Goal: Task Accomplishment & Management: Complete application form

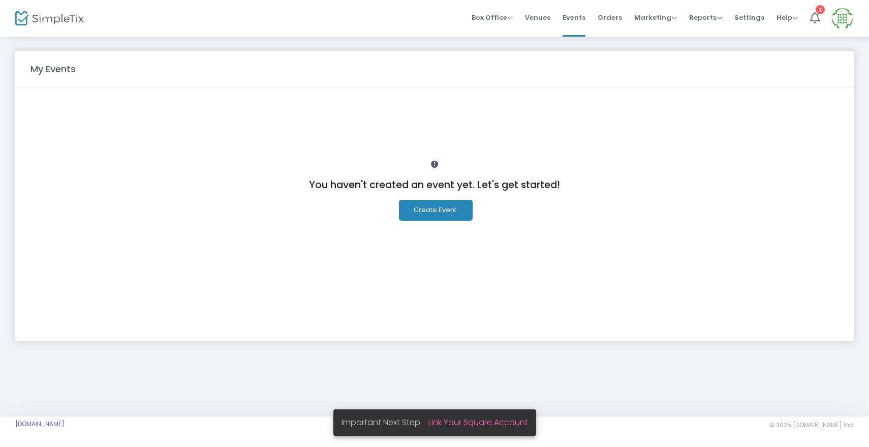
click at [434, 211] on button "Create Event." at bounding box center [436, 210] width 74 height 21
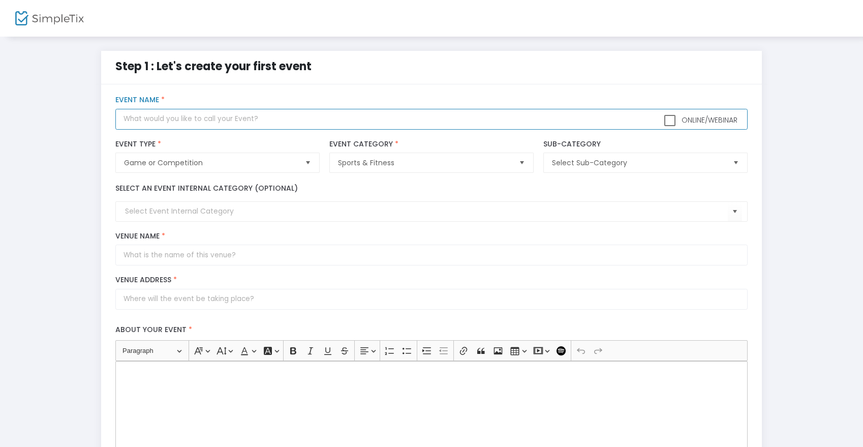
click at [142, 122] on input "text" at bounding box center [431, 119] width 632 height 21
type input "BeElite Hoops Tourney of Champions"
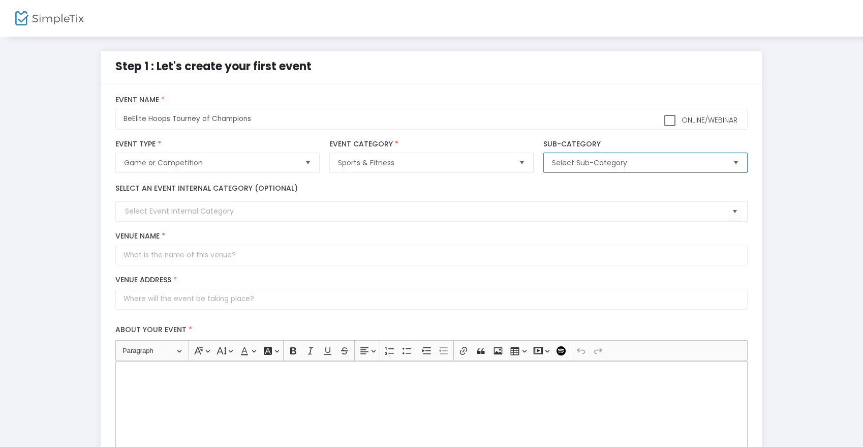
click at [597, 161] on span "Select Sub-Category" at bounding box center [638, 163] width 172 height 10
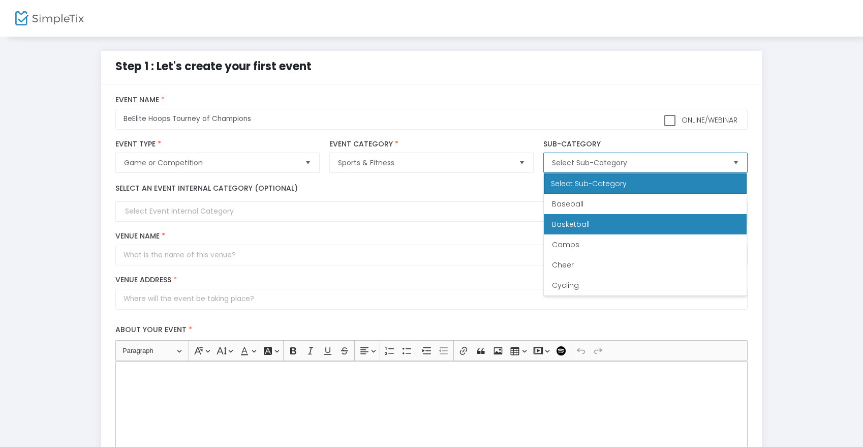
click at [573, 225] on span "Basketball" at bounding box center [571, 224] width 38 height 10
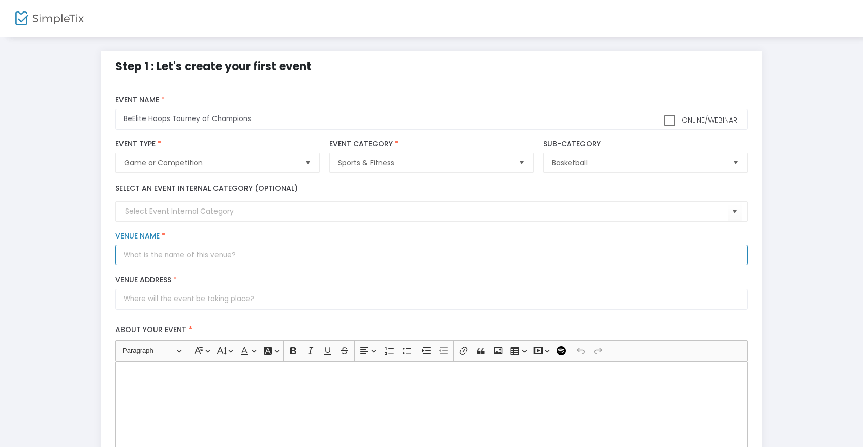
click at [174, 255] on input "Venue Name *" at bounding box center [431, 254] width 632 height 21
type input "[GEOGRAPHIC_DATA]"
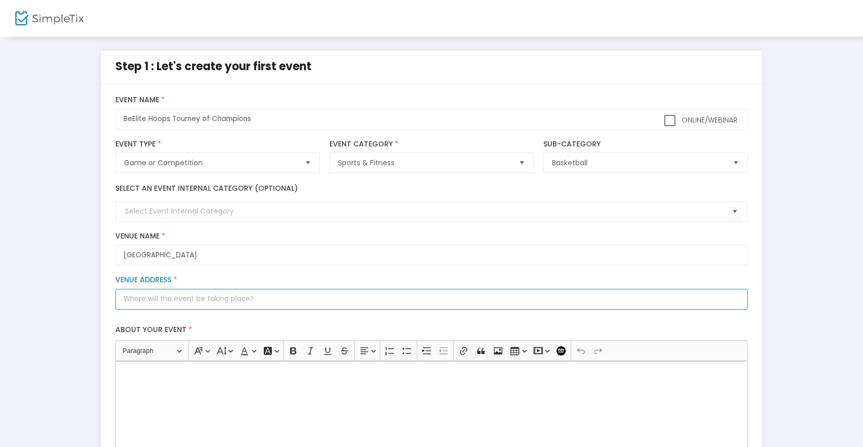
click at [159, 302] on input "Venue Address *" at bounding box center [431, 299] width 632 height 21
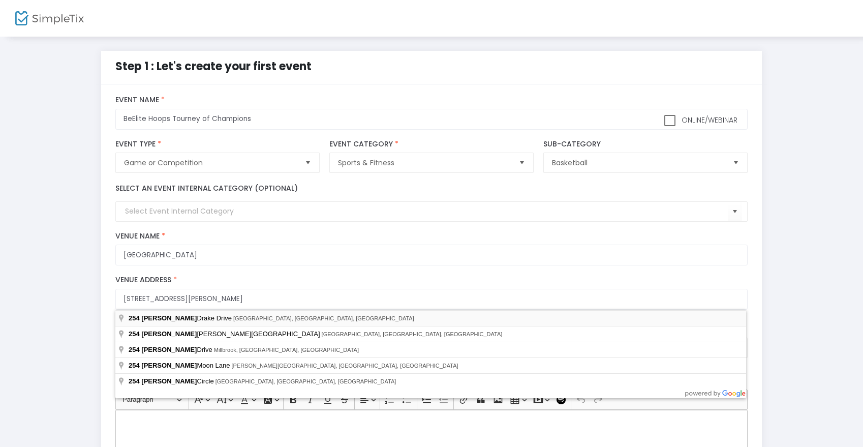
type input "[STREET_ADDRESS][PERSON_NAME]"
type input "[GEOGRAPHIC_DATA]"
type input "35757"
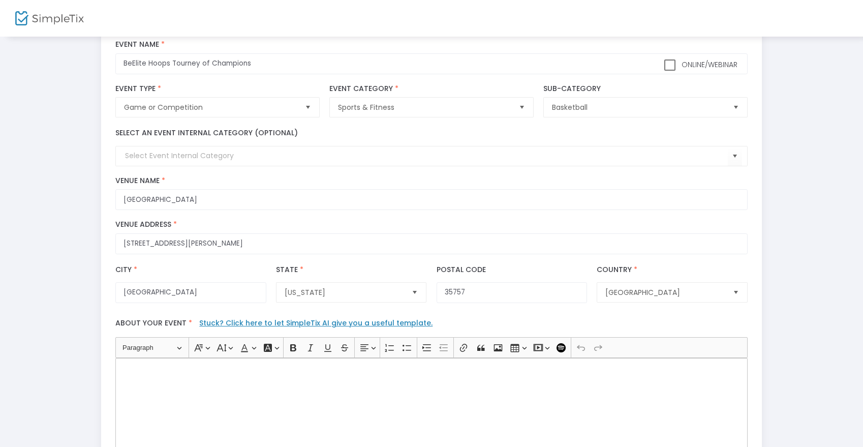
scroll to position [57, 0]
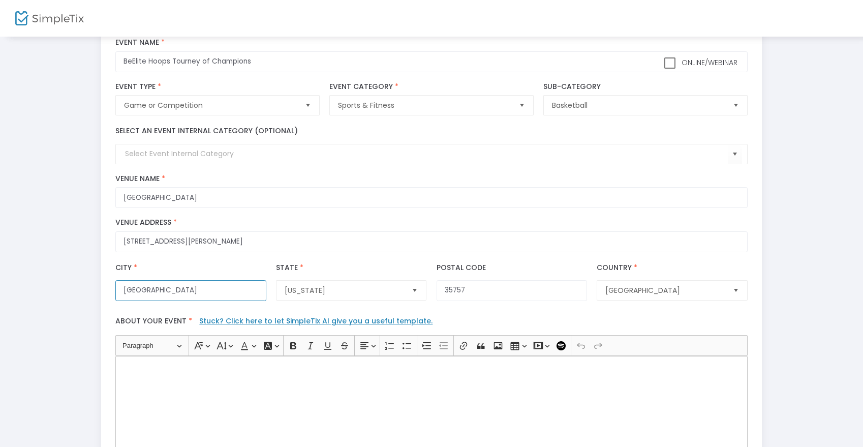
click at [161, 294] on input "[GEOGRAPHIC_DATA]" at bounding box center [190, 290] width 150 height 21
type input "MADISON"
type input "35806"
click at [164, 289] on input "MADISON" at bounding box center [190, 290] width 150 height 21
type input "M"
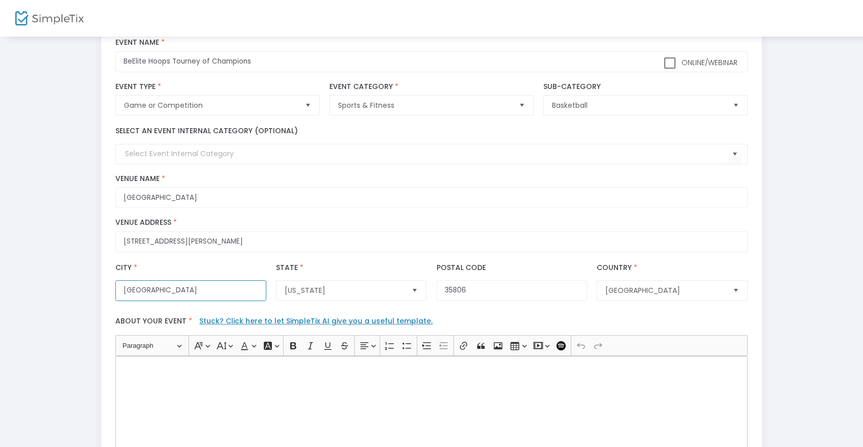
type input "[GEOGRAPHIC_DATA]"
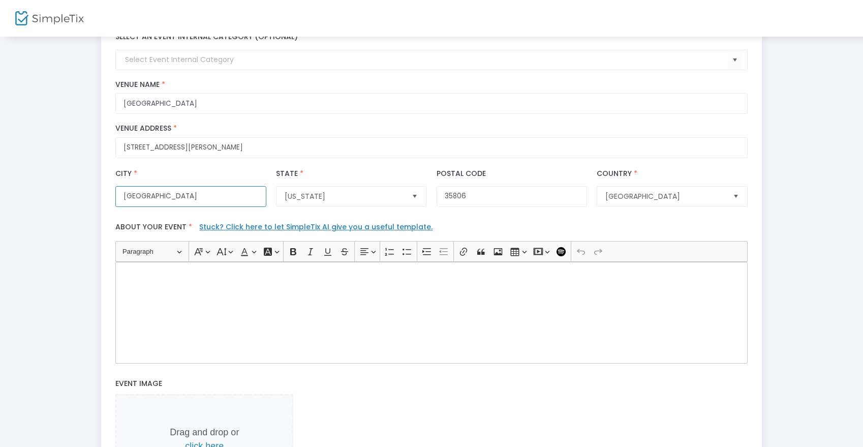
scroll to position [155, 0]
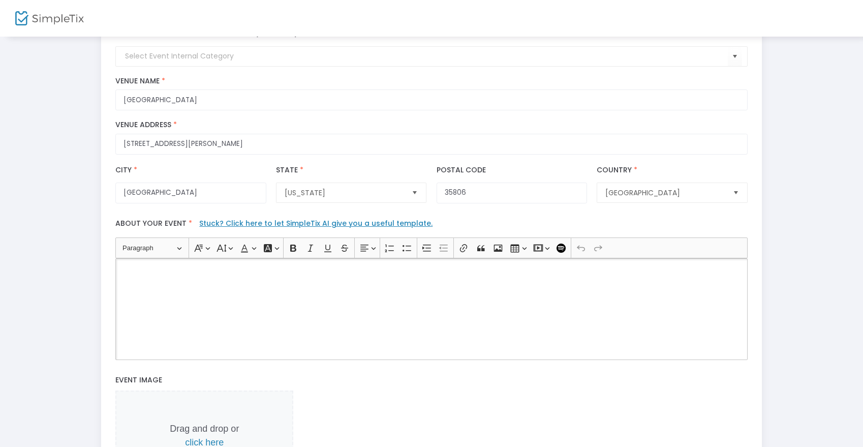
click at [139, 278] on div "Rich Text Editor, main" at bounding box center [431, 309] width 632 height 102
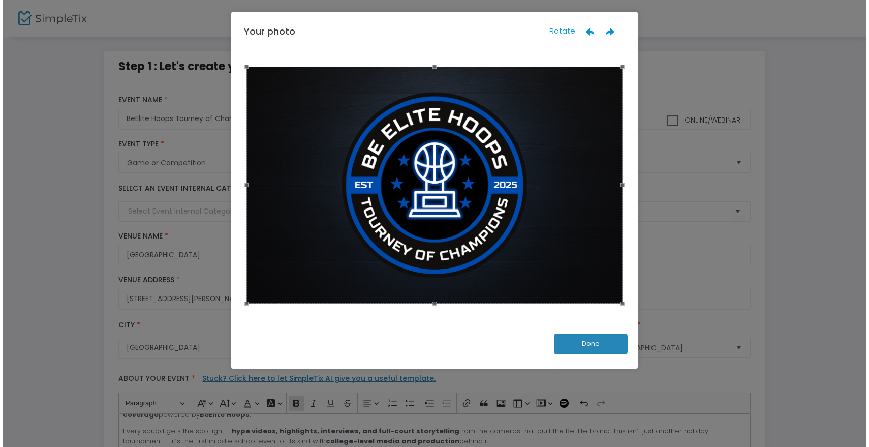
scroll to position [0, 0]
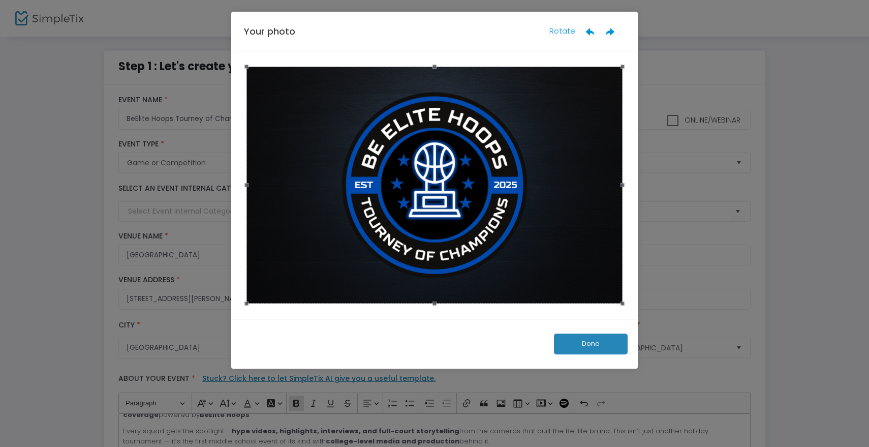
click at [597, 345] on button "Done" at bounding box center [591, 343] width 74 height 21
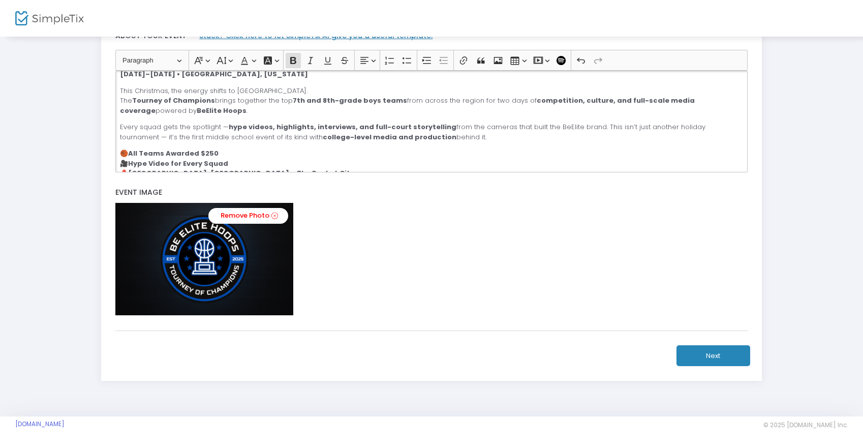
scroll to position [68, 0]
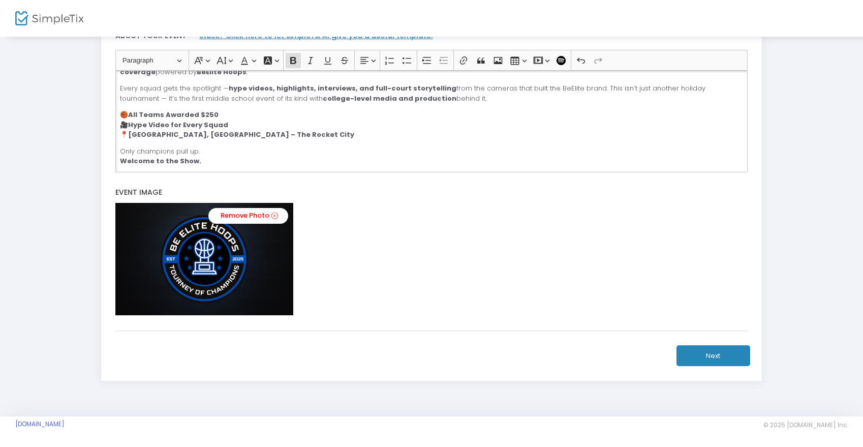
click at [710, 356] on button "Next" at bounding box center [713, 355] width 74 height 21
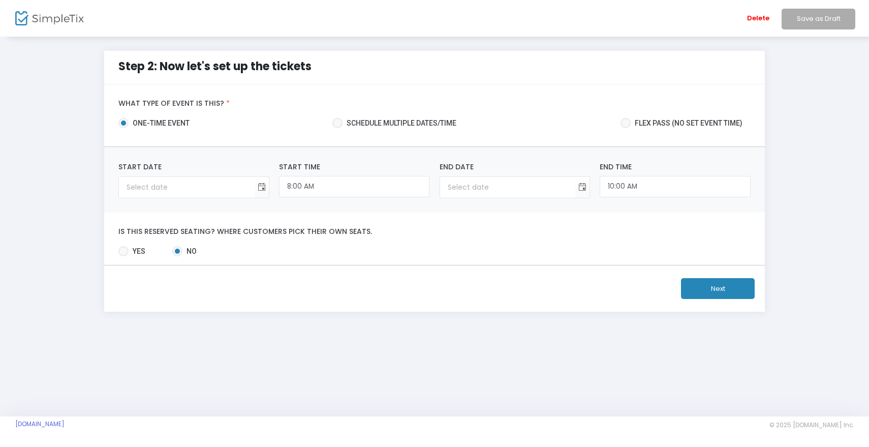
click at [338, 125] on span at bounding box center [337, 123] width 10 height 10
click at [337, 128] on input "Schedule multiple dates/time" at bounding box center [337, 128] width 1 height 1
radio input "true"
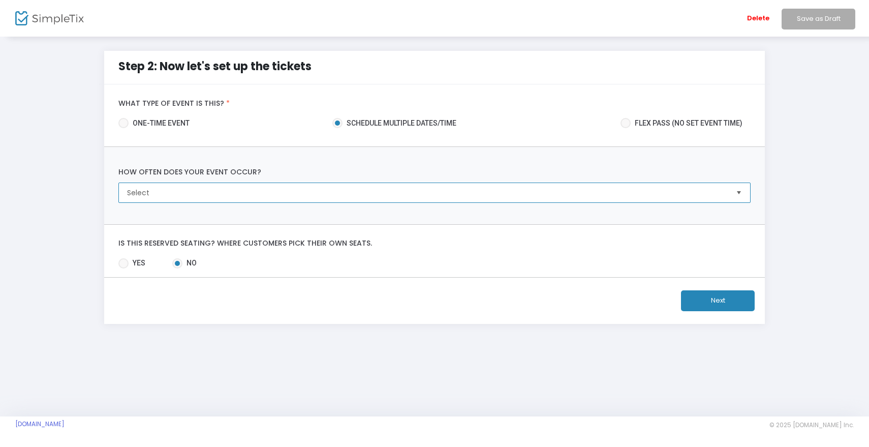
click at [199, 193] on span "Select" at bounding box center [427, 193] width 600 height 10
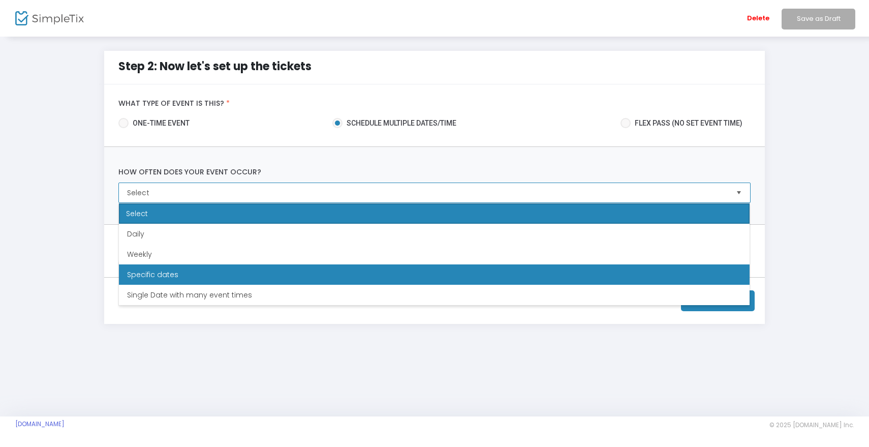
click at [161, 278] on span "Specific dates" at bounding box center [152, 274] width 51 height 10
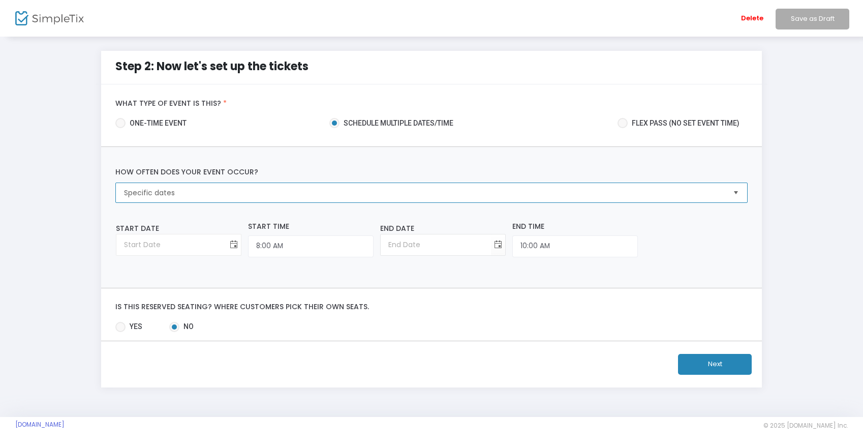
click at [226, 244] on span "Toggle calendar" at bounding box center [234, 244] width 17 height 17
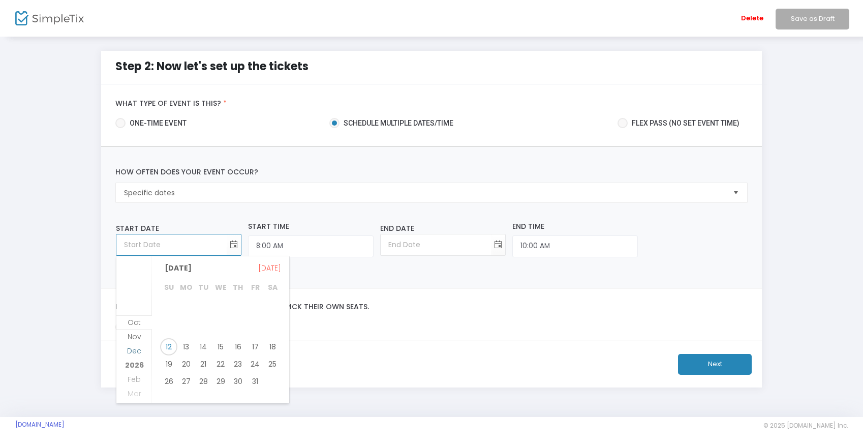
click at [136, 353] on span "Dec" at bounding box center [134, 351] width 14 height 10
click at [185, 358] on span "22" at bounding box center [185, 355] width 17 height 17
type input "[DATE]"
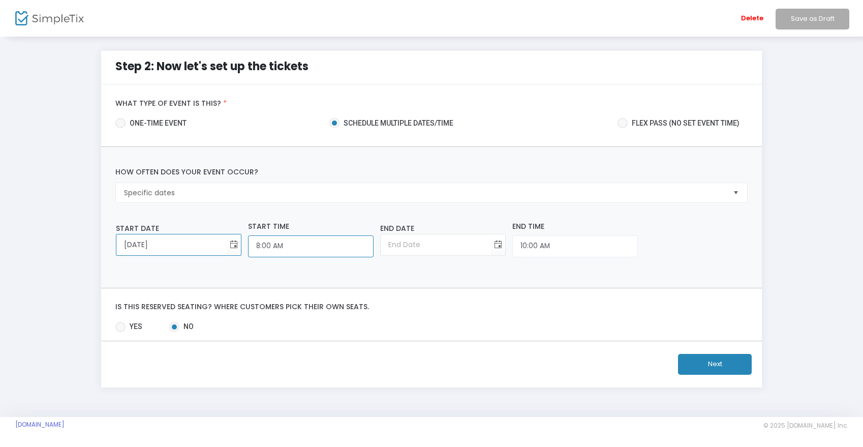
click at [248, 248] on input "8:00 AM" at bounding box center [311, 246] width 126 height 22
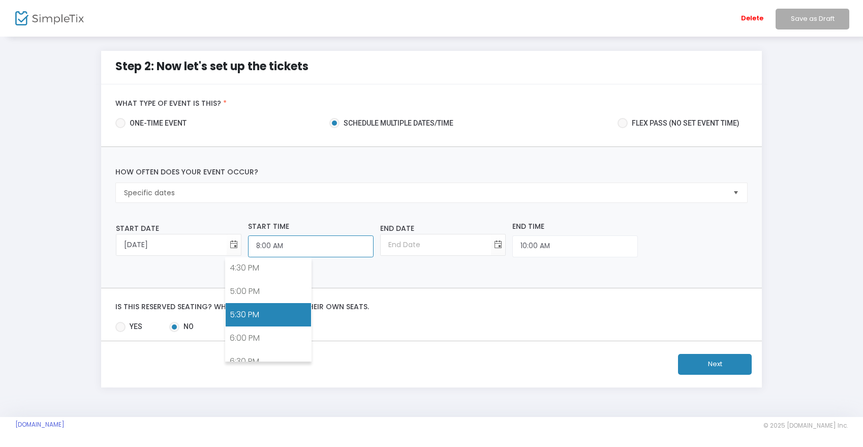
scroll to position [772, 0]
click at [239, 316] on link "5:30 PM" at bounding box center [268, 315] width 85 height 23
type input "5:30 PM"
type input "[DATE]"
type input "7:30 PM"
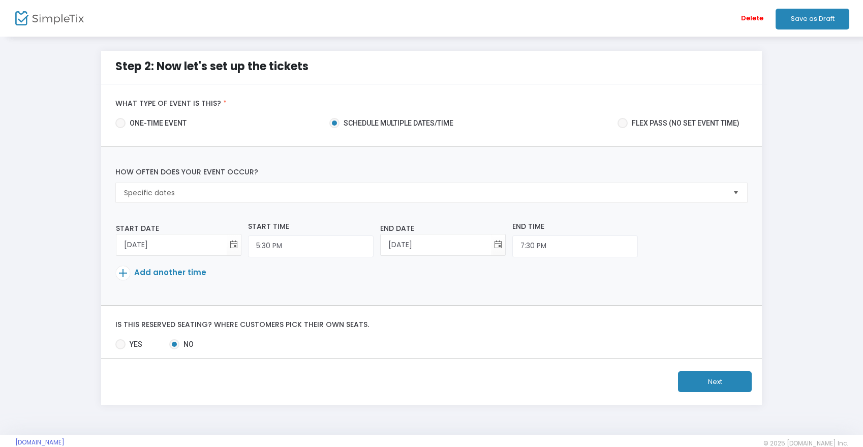
click at [167, 271] on span "Add another time" at bounding box center [170, 272] width 72 height 11
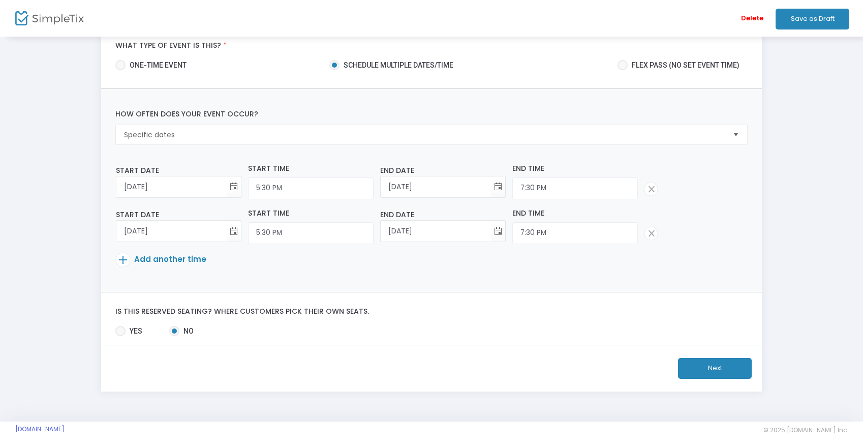
scroll to position [61, 0]
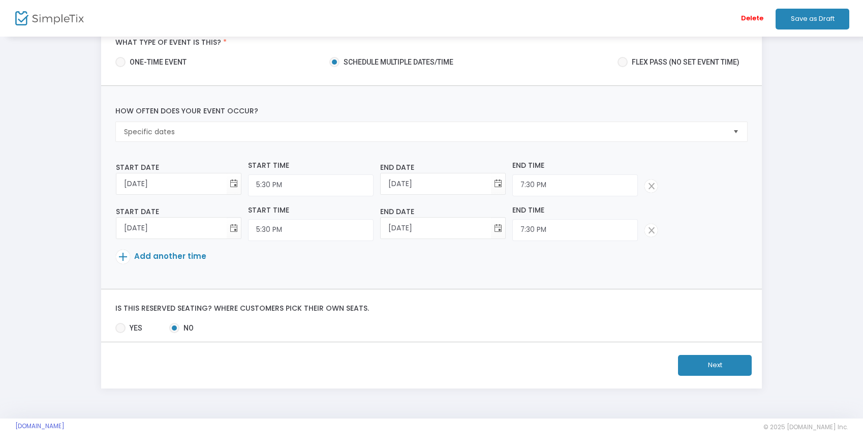
click at [713, 364] on button "Next" at bounding box center [715, 365] width 74 height 21
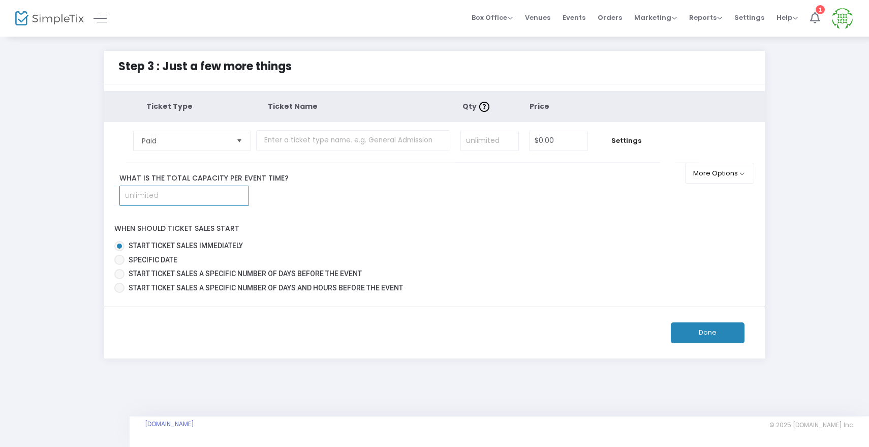
click at [161, 195] on input at bounding box center [184, 195] width 129 height 19
type input "600"
click at [290, 210] on div "Ticket Type Ticket Name Qty Price Paid Required. $0.00 Settings Ticket Descript…" at bounding box center [434, 193] width 661 height 205
click at [282, 141] on input "text" at bounding box center [353, 140] width 194 height 21
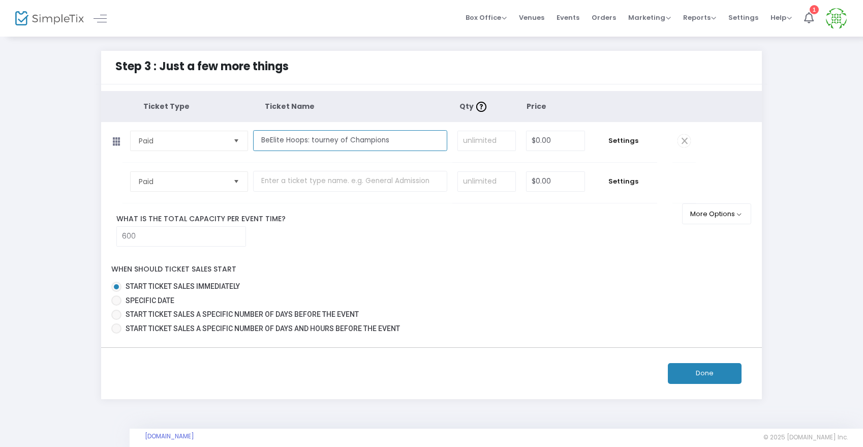
click at [233, 142] on span "Select" at bounding box center [236, 140] width 17 height 17
type input "BeElite Hoops: tourney of Champions"
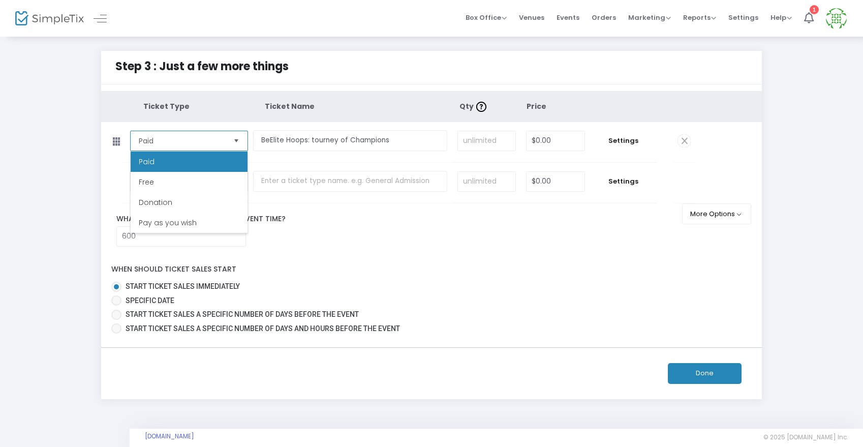
click at [233, 141] on span "Select" at bounding box center [236, 140] width 17 height 17
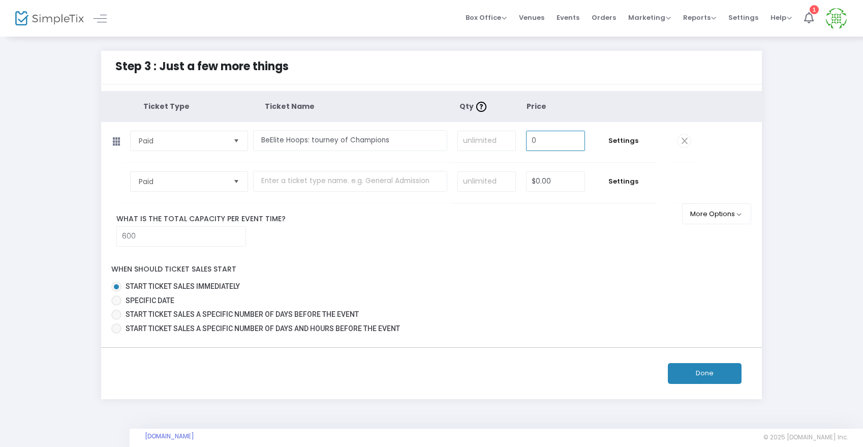
click at [540, 141] on input "0" at bounding box center [556, 140] width 58 height 19
type input "$10.00"
click at [722, 180] on tbody "Paid Required. $0.00 Settings Ticket Description Required. ON OFF Editor mode T…" at bounding box center [431, 183] width 661 height 41
click at [541, 182] on input "0" at bounding box center [556, 181] width 58 height 19
type input "$10.00"
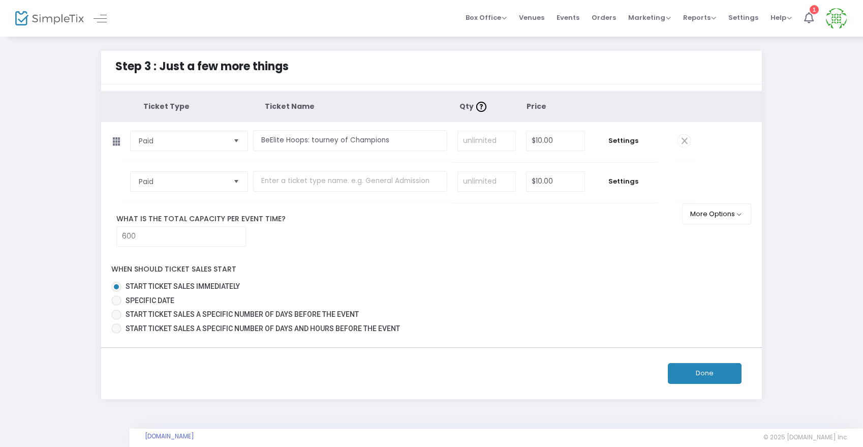
click at [723, 168] on tbody "Paid Required. $10.00 Settings Ticket Description Required. ON OFF Editor mode …" at bounding box center [431, 183] width 661 height 41
click at [116, 300] on span at bounding box center [116, 300] width 10 height 10
click at [116, 305] on input "Specific Date" at bounding box center [116, 305] width 1 height 1
radio input "true"
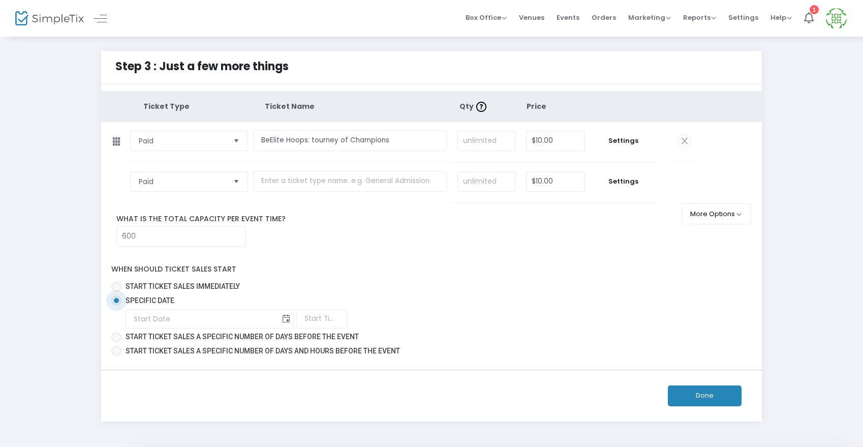
click at [278, 320] on span "Toggle calendar" at bounding box center [286, 319] width 17 height 17
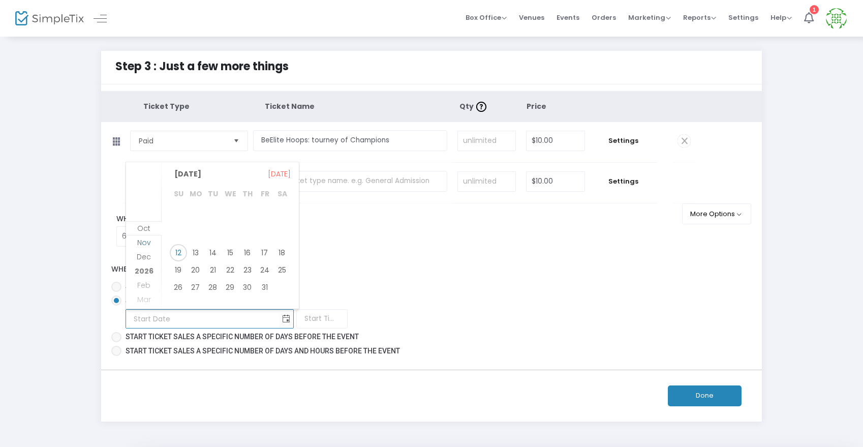
click at [145, 243] on span "Nov" at bounding box center [144, 242] width 14 height 10
click at [195, 232] on span "3" at bounding box center [195, 231] width 17 height 17
type input "[DATE]"
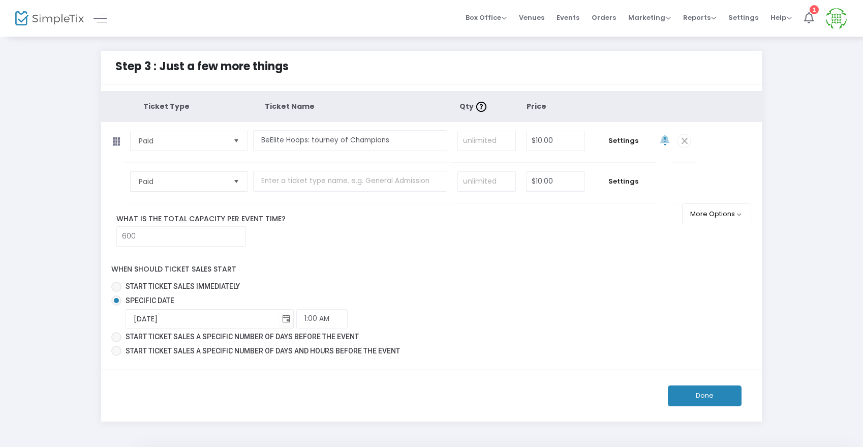
click at [305, 267] on div "When should ticket sales start Start ticket sales immediately Specific Date [DA…" at bounding box center [431, 307] width 671 height 103
click at [296, 320] on input "1:00 AM" at bounding box center [321, 318] width 51 height 19
click at [249, 359] on link "12:00 PM" at bounding box center [256, 354] width 50 height 23
type input "12:00 PM"
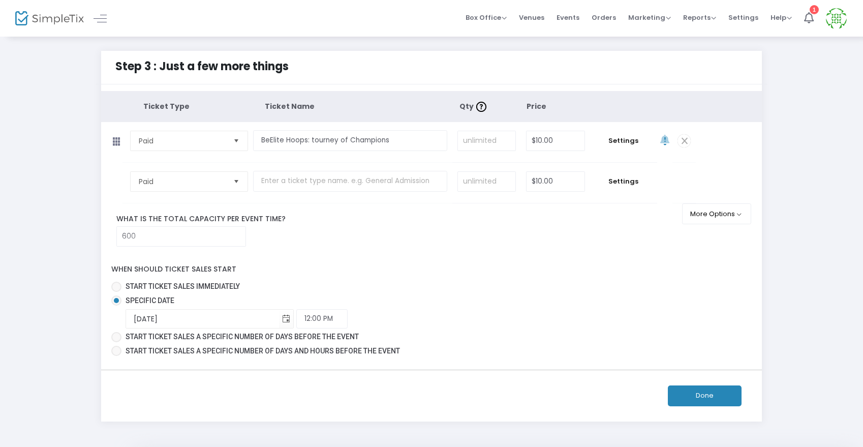
click at [330, 290] on label "Start ticket sales immediately" at bounding box center [427, 286] width 632 height 11
click at [116, 292] on input "Start ticket sales immediately" at bounding box center [116, 292] width 1 height 1
radio input "true"
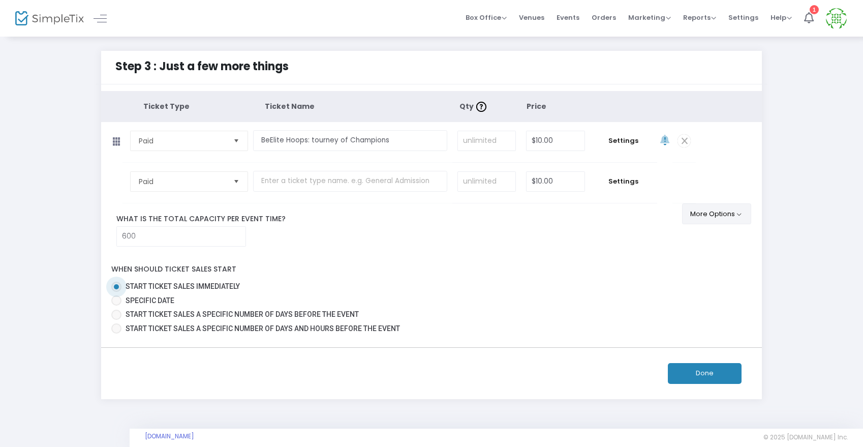
click at [743, 219] on button "More Options" at bounding box center [717, 213] width 70 height 21
click at [567, 259] on div "When should ticket sales start Start ticket sales immediately Specific Date Sta…" at bounding box center [431, 296] width 671 height 81
click at [705, 377] on button "Done" at bounding box center [705, 373] width 74 height 21
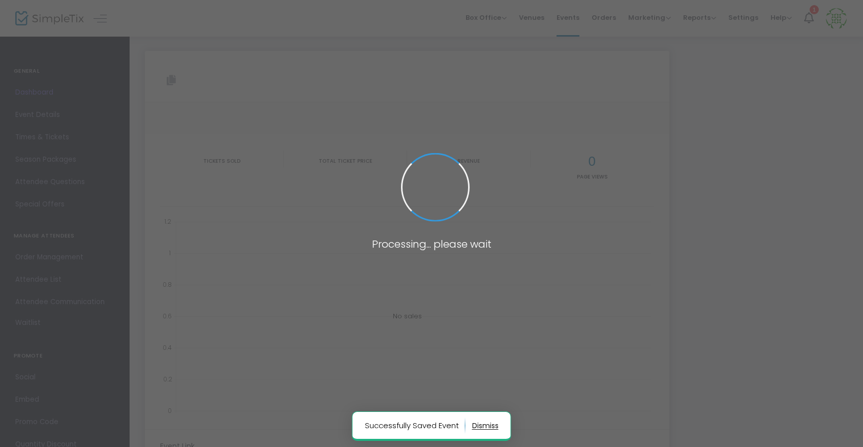
type input "[URL][DOMAIN_NAME]"
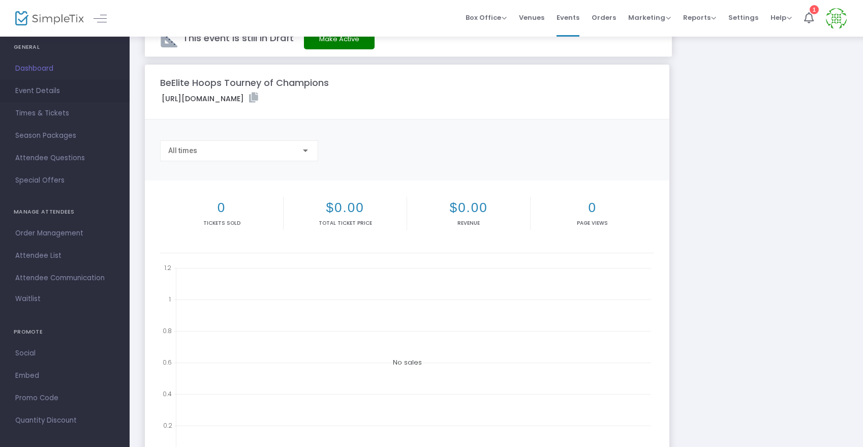
scroll to position [30, 0]
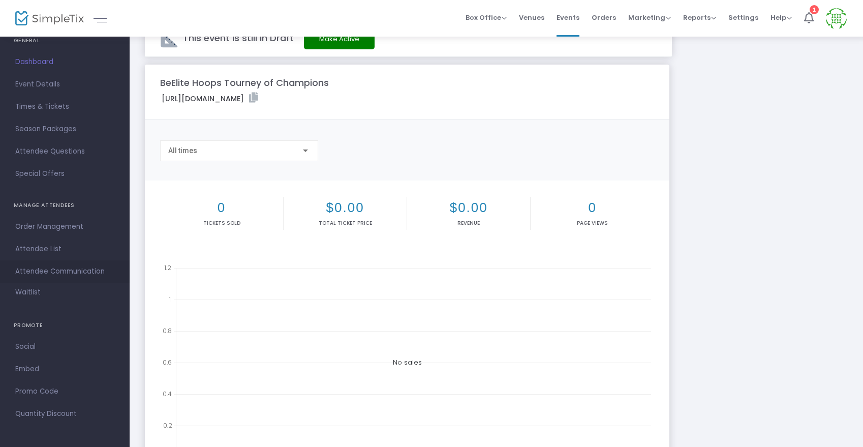
click at [34, 271] on span "Attendee Communication" at bounding box center [64, 271] width 99 height 13
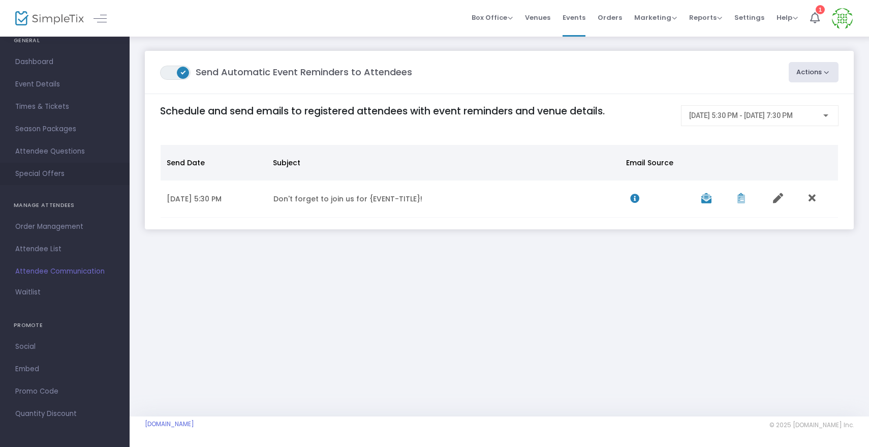
click at [41, 170] on span "Special Offers" at bounding box center [64, 173] width 99 height 13
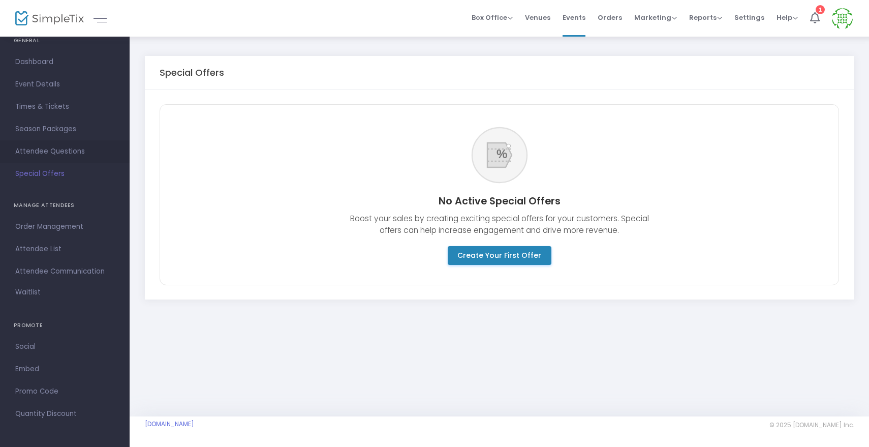
click at [42, 153] on span "Attendee Questions" at bounding box center [64, 151] width 99 height 13
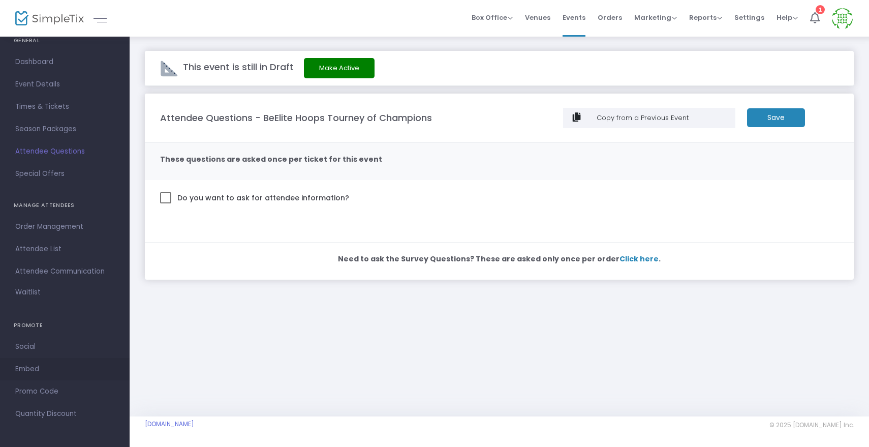
click at [29, 371] on span "Embed" at bounding box center [64, 368] width 99 height 13
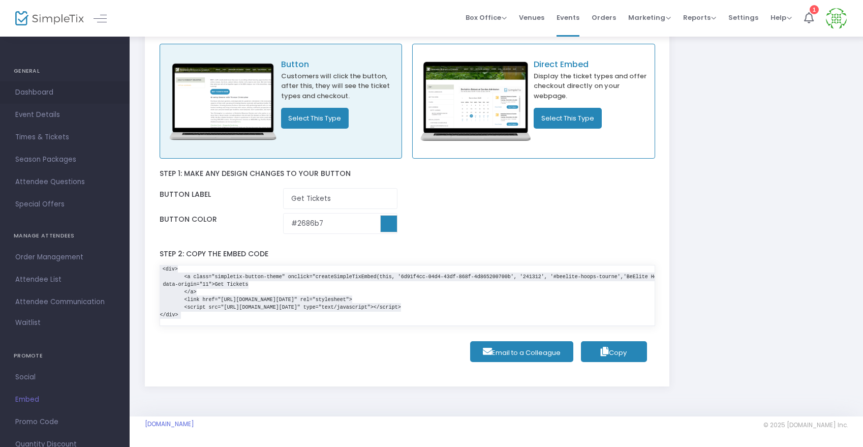
click at [32, 94] on span "Dashboard" at bounding box center [64, 92] width 99 height 13
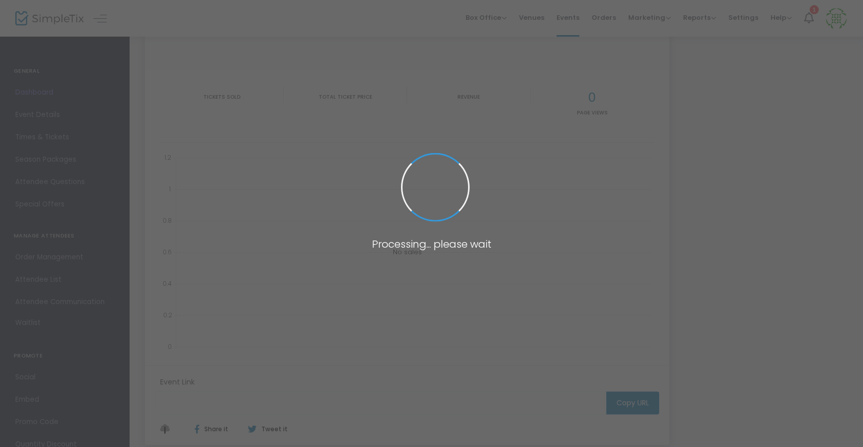
type input "[URL][DOMAIN_NAME]"
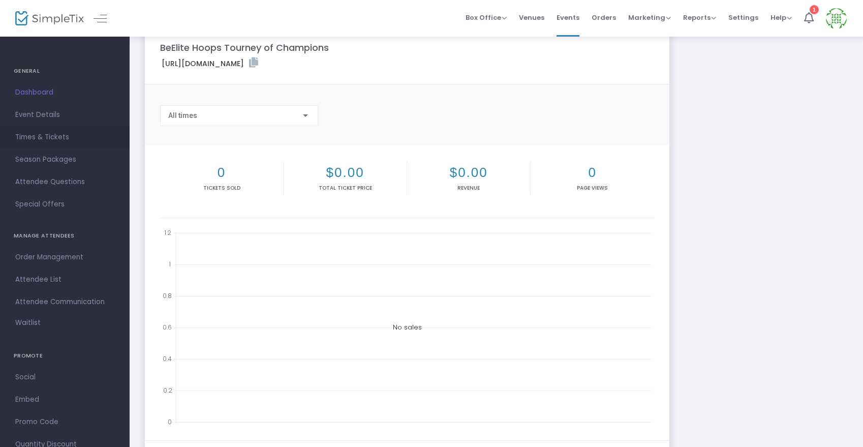
click at [37, 135] on span "Times & Tickets" at bounding box center [64, 137] width 99 height 13
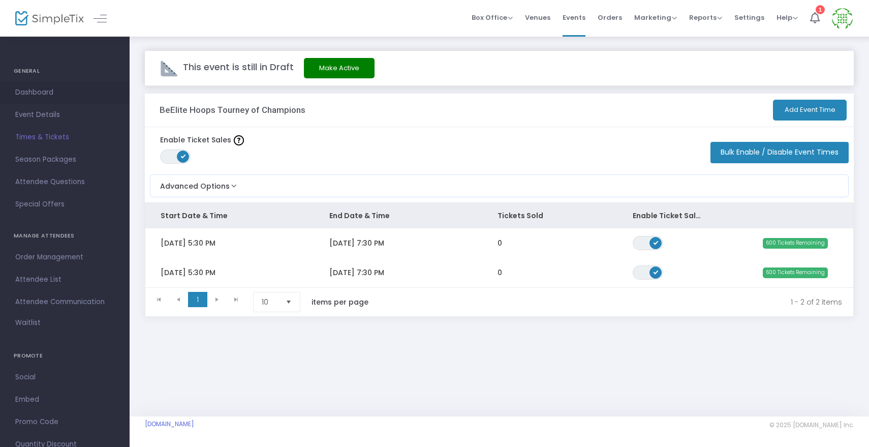
click at [36, 91] on span "Dashboard" at bounding box center [64, 92] width 99 height 13
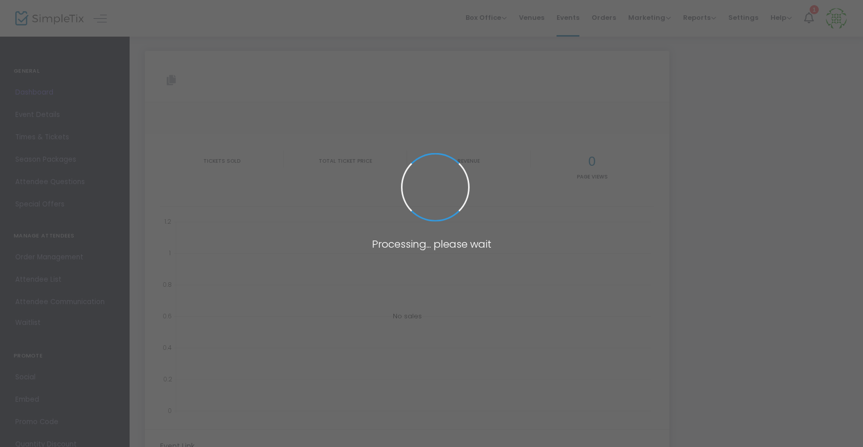
type input "[URL][DOMAIN_NAME]"
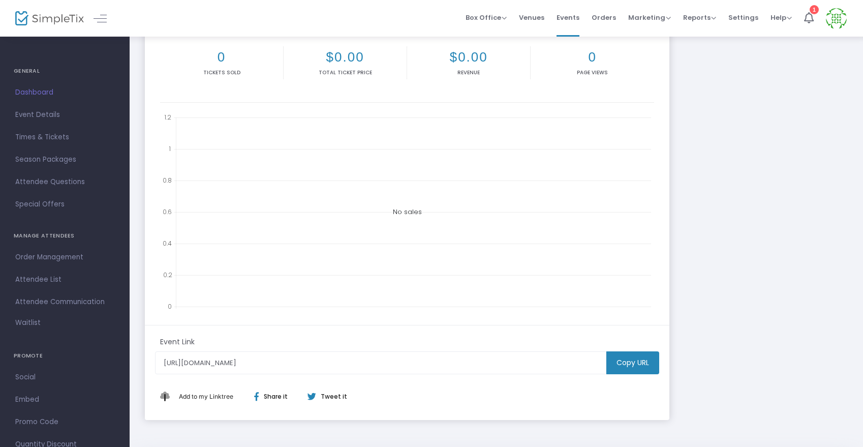
scroll to position [219, 0]
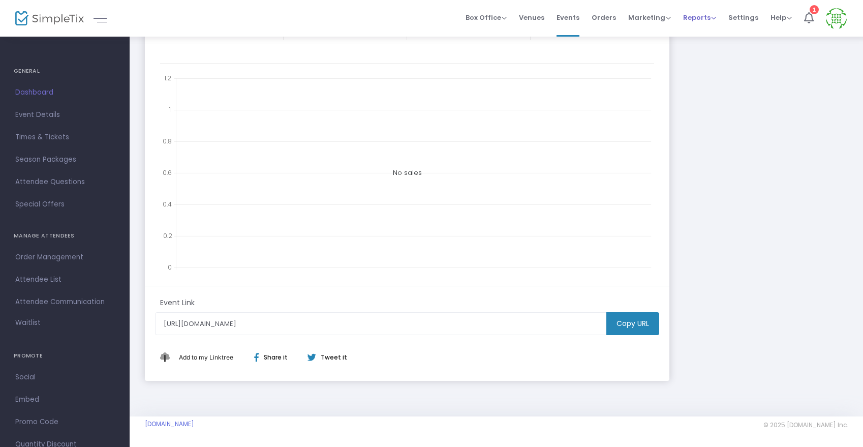
click at [708, 16] on span "Reports" at bounding box center [699, 18] width 33 height 10
click at [739, 16] on span "Settings" at bounding box center [743, 18] width 30 height 26
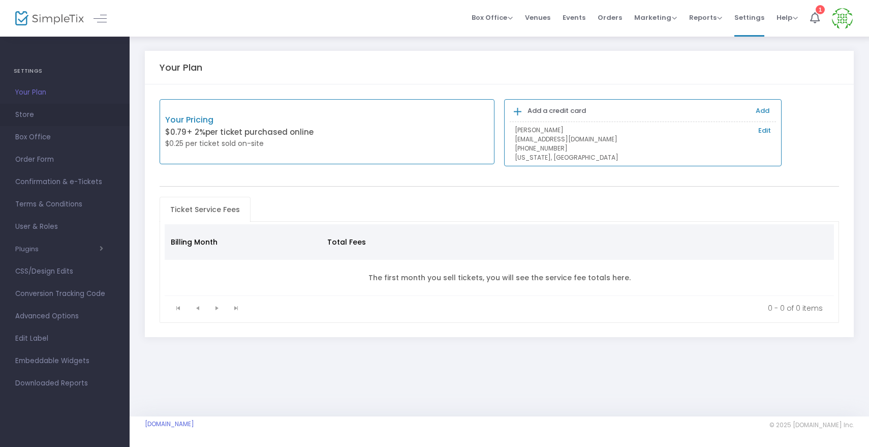
click at [25, 118] on span "Store" at bounding box center [64, 114] width 99 height 13
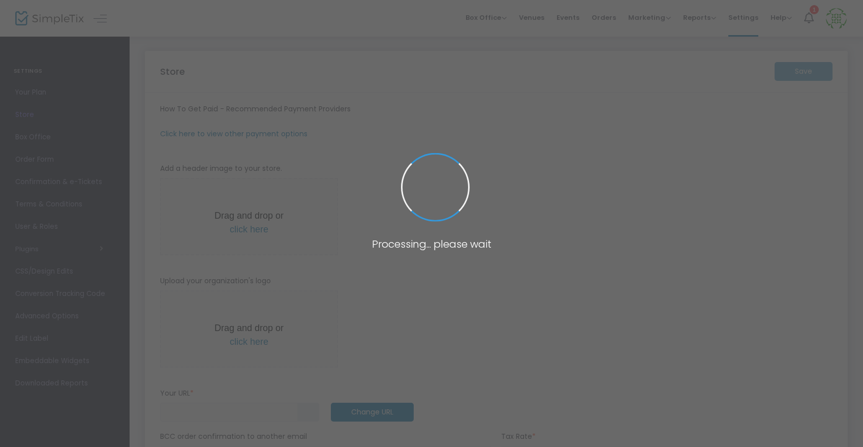
type input "[URL]"
radio input "true"
radio input "false"
radio input "true"
type input "BeElite Hoops LLC"
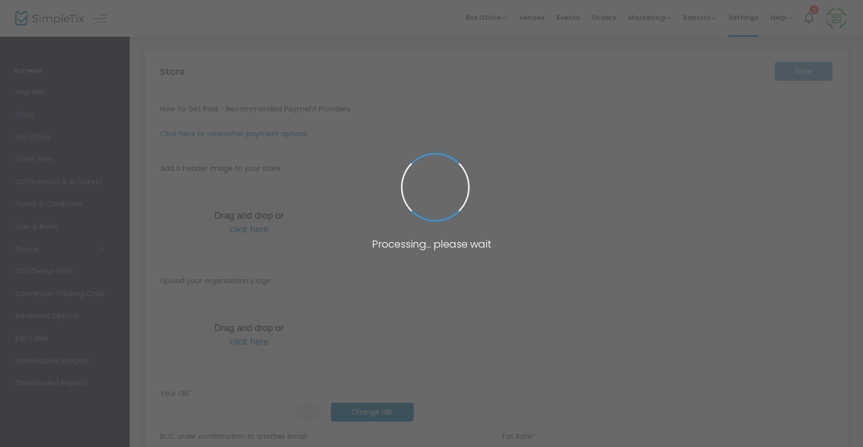
type input "2569324444"
type input "(UTC-06:00) Central Time ([GEOGRAPHIC_DATA] & [GEOGRAPHIC_DATA])"
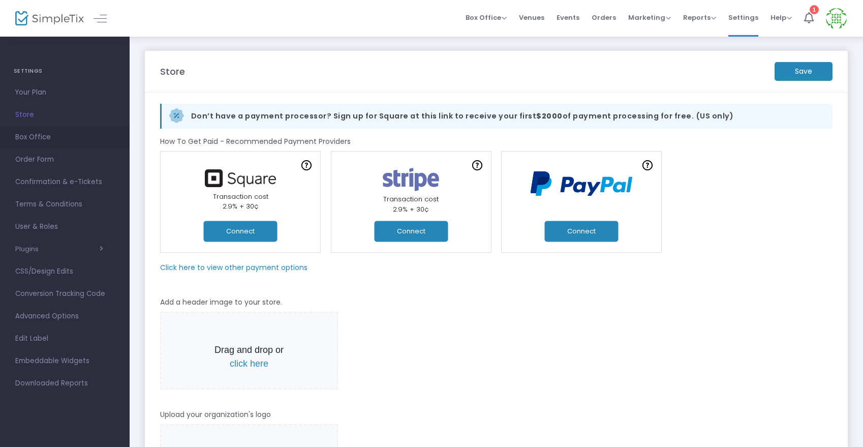
click at [25, 137] on span "Box Office" at bounding box center [64, 137] width 99 height 13
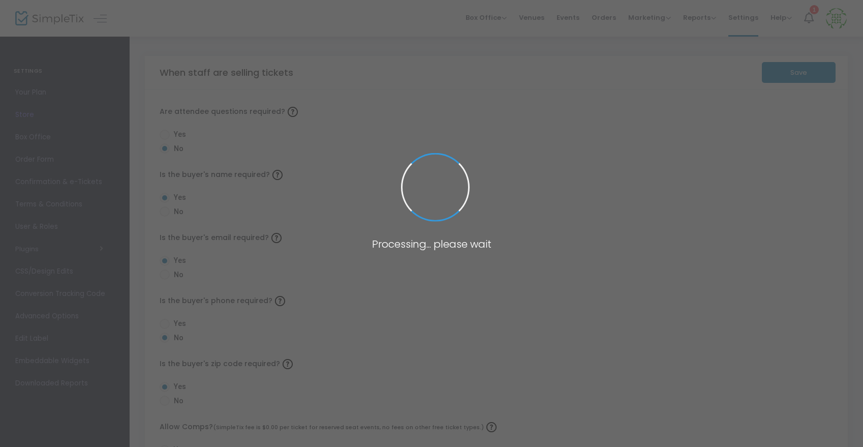
radio input "false"
radio input "true"
radio input "false"
radio input "true"
radio input "false"
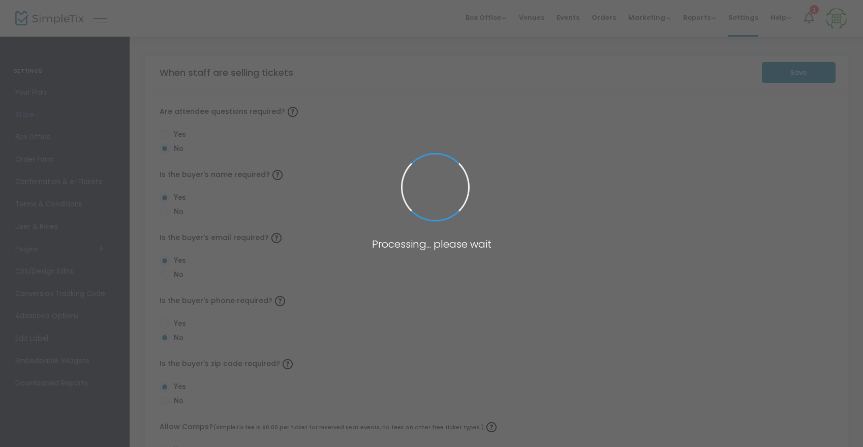
radio input "true"
radio input "false"
radio input "true"
radio input "false"
radio input "true"
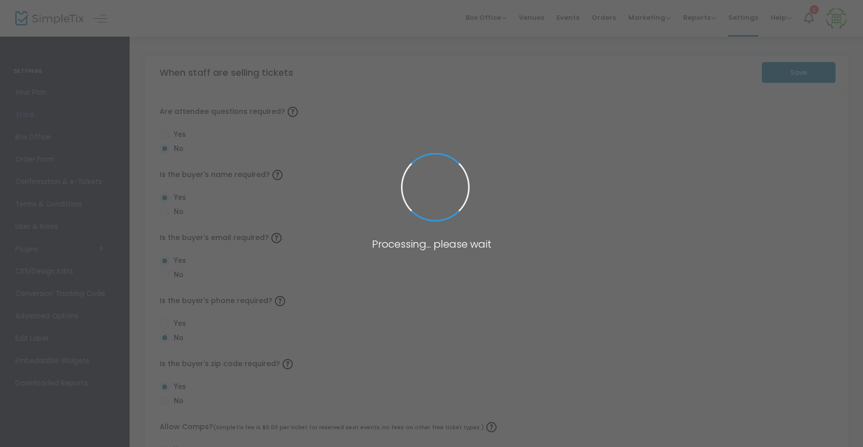
radio input "true"
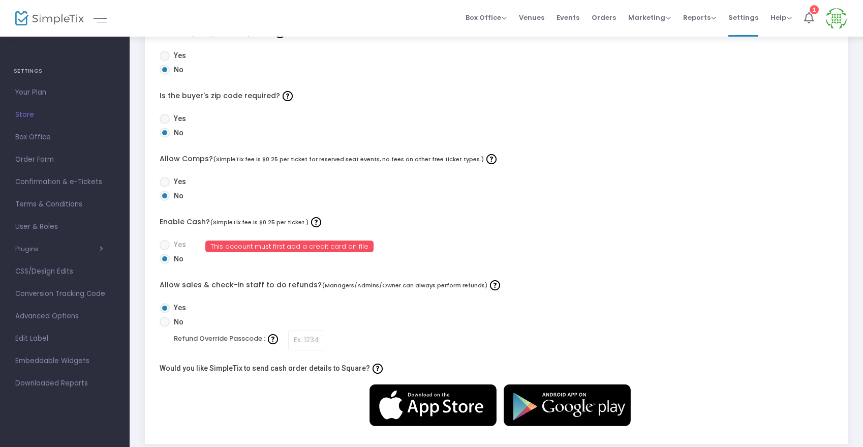
scroll to position [268, 0]
click at [27, 160] on span "Order Form" at bounding box center [64, 159] width 99 height 13
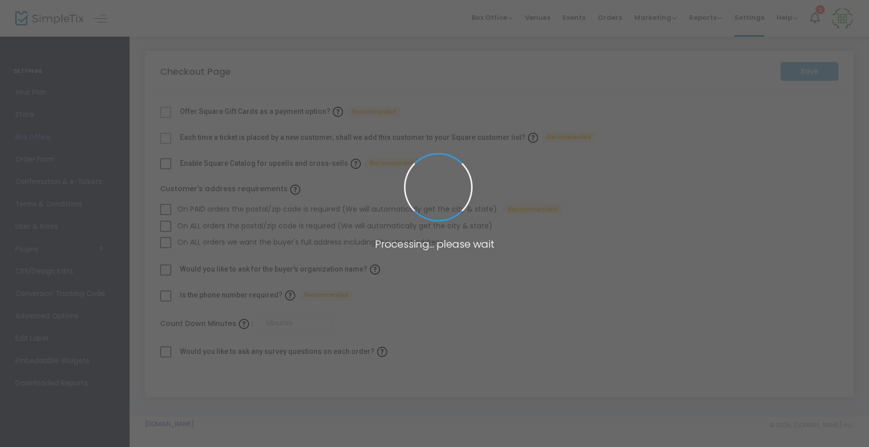
checkbox input "true"
type input "45"
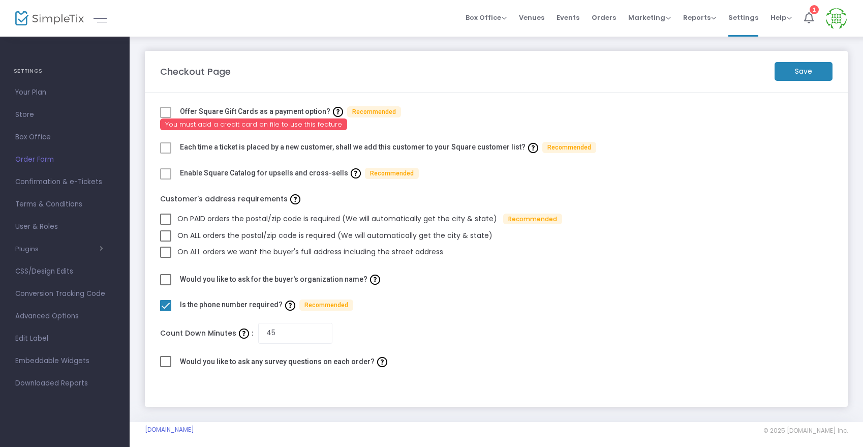
scroll to position [6, 0]
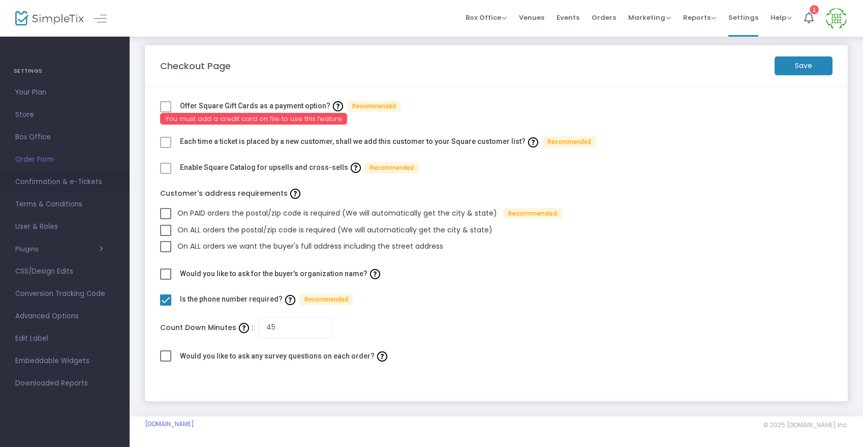
click at [67, 182] on span "Confirmation & e-Tickets" at bounding box center [64, 181] width 99 height 13
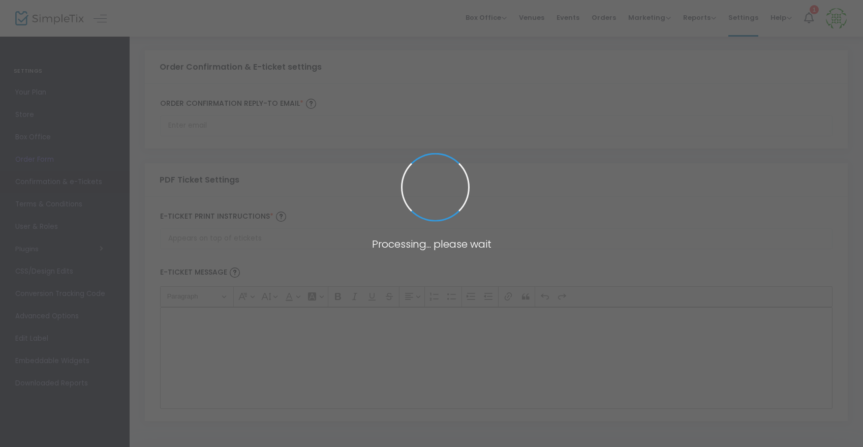
type input "[EMAIL_ADDRESS][DOMAIN_NAME]"
type input "Print and bring this ticket with you"
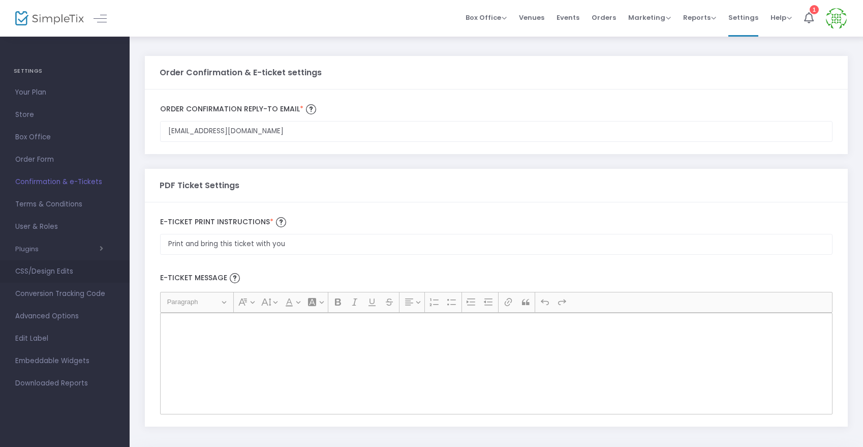
click at [38, 271] on span "CSS/Design Edits" at bounding box center [64, 271] width 99 height 13
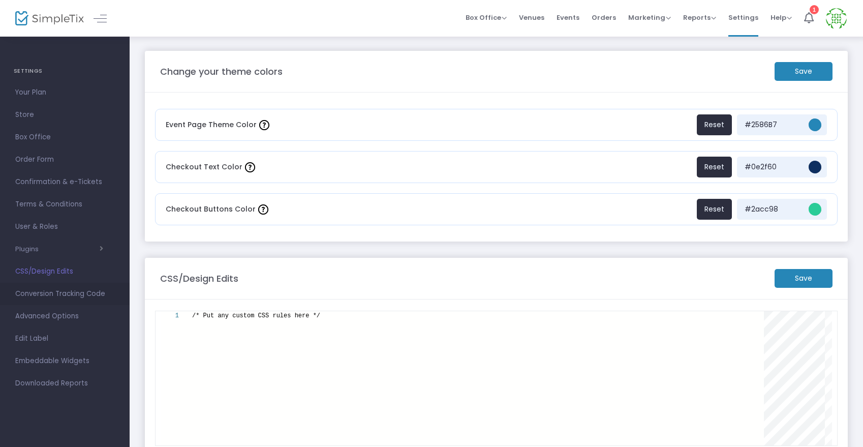
click at [50, 295] on span "Conversion Tracking Code" at bounding box center [64, 293] width 99 height 13
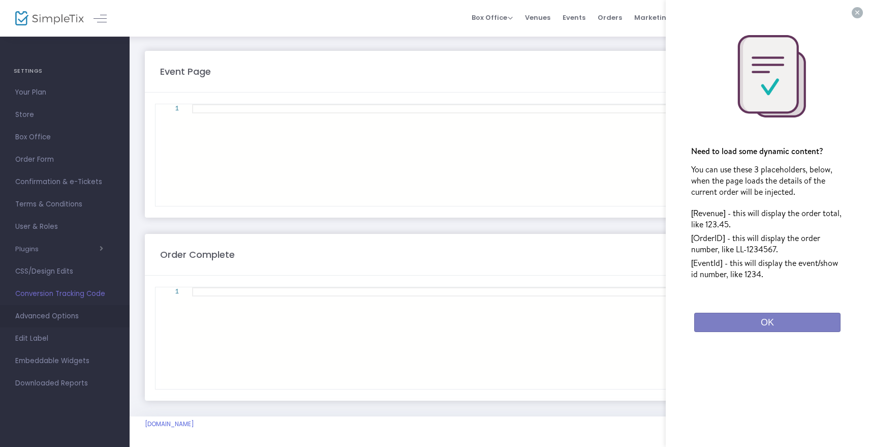
click at [44, 316] on span "Advanced Options" at bounding box center [64, 316] width 99 height 13
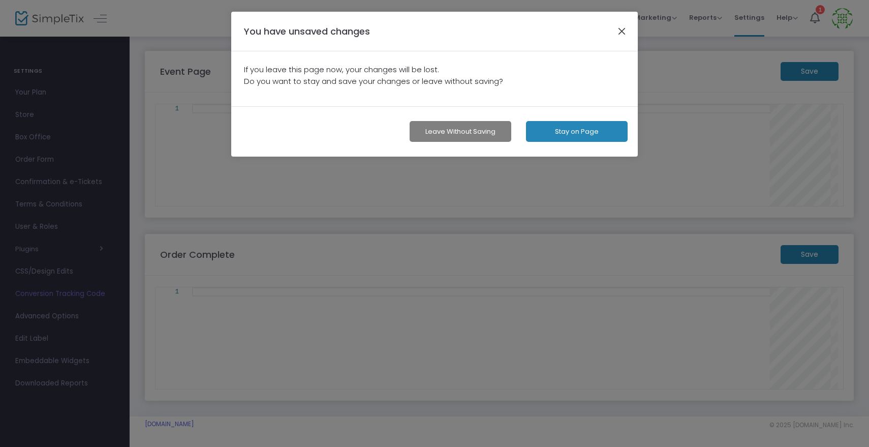
click at [620, 35] on button "button" at bounding box center [621, 30] width 13 height 13
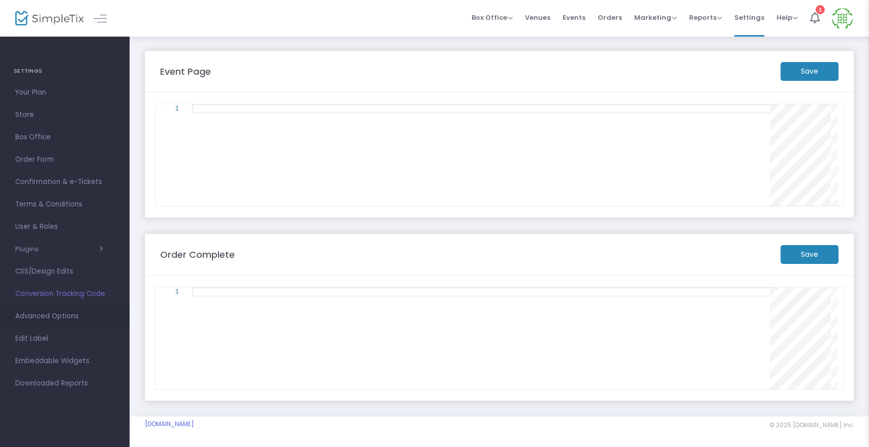
click at [28, 316] on span "Advanced Options" at bounding box center [64, 316] width 99 height 13
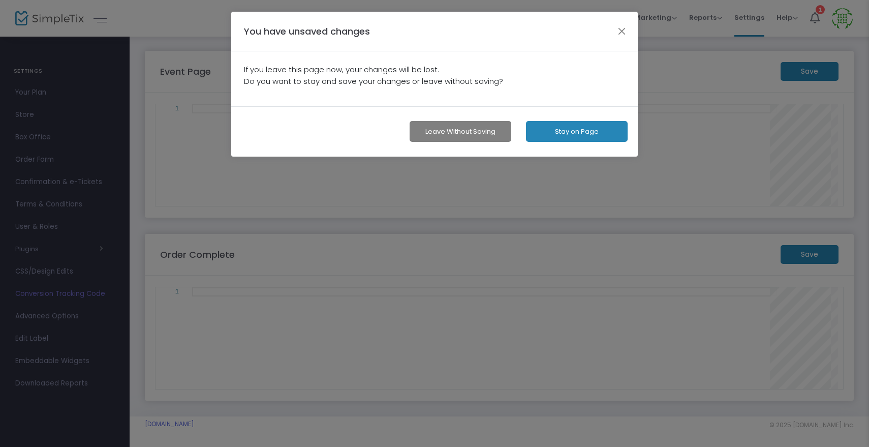
click at [479, 139] on button "Leave without Saving" at bounding box center [461, 131] width 102 height 21
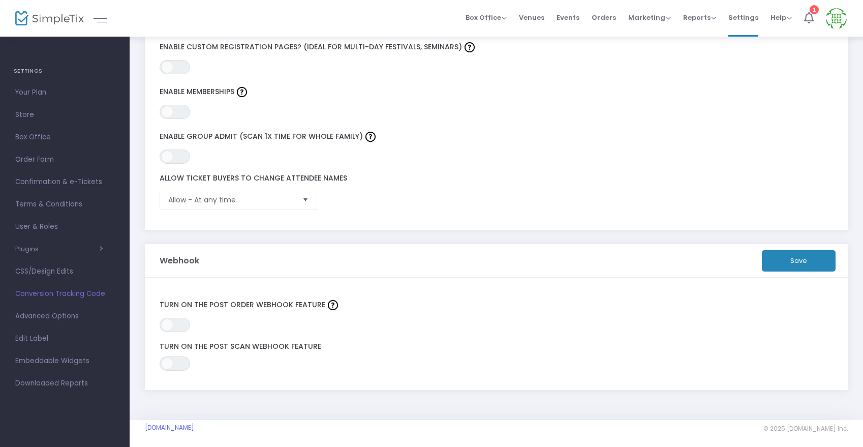
scroll to position [283, 0]
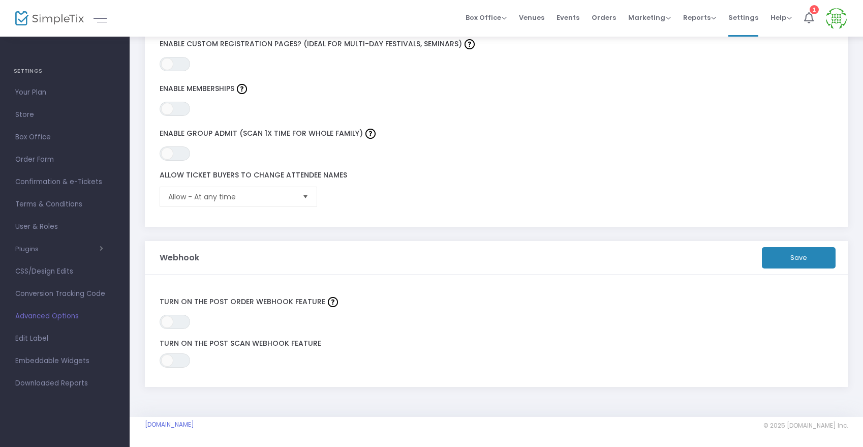
click at [54, 318] on span "Advanced Options" at bounding box center [64, 316] width 99 height 13
click at [40, 343] on span "Edit Label" at bounding box center [64, 338] width 99 height 13
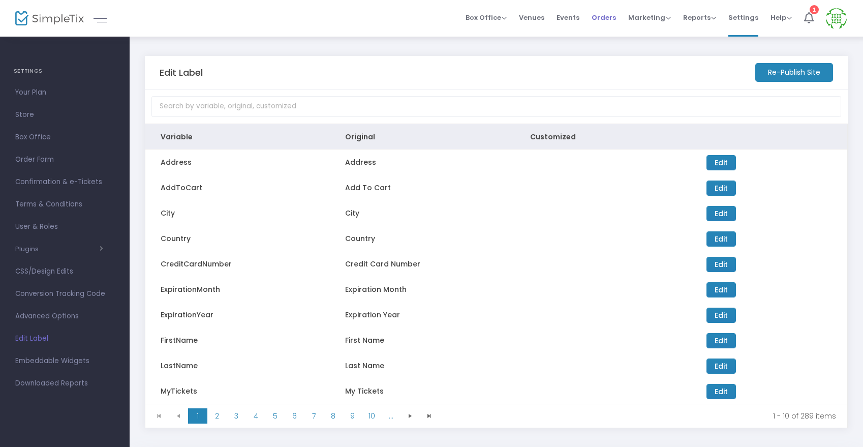
click at [609, 19] on span "Orders" at bounding box center [604, 18] width 24 height 26
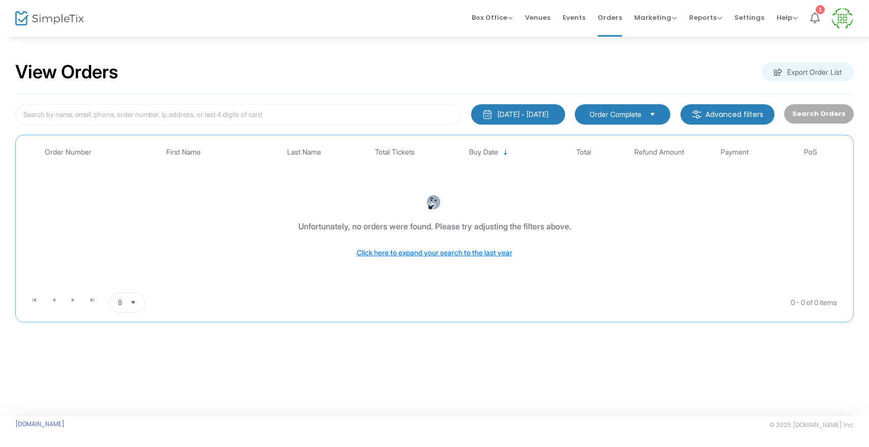
click at [814, 17] on icon at bounding box center [815, 17] width 10 height 11
